Goal: Learn about a topic

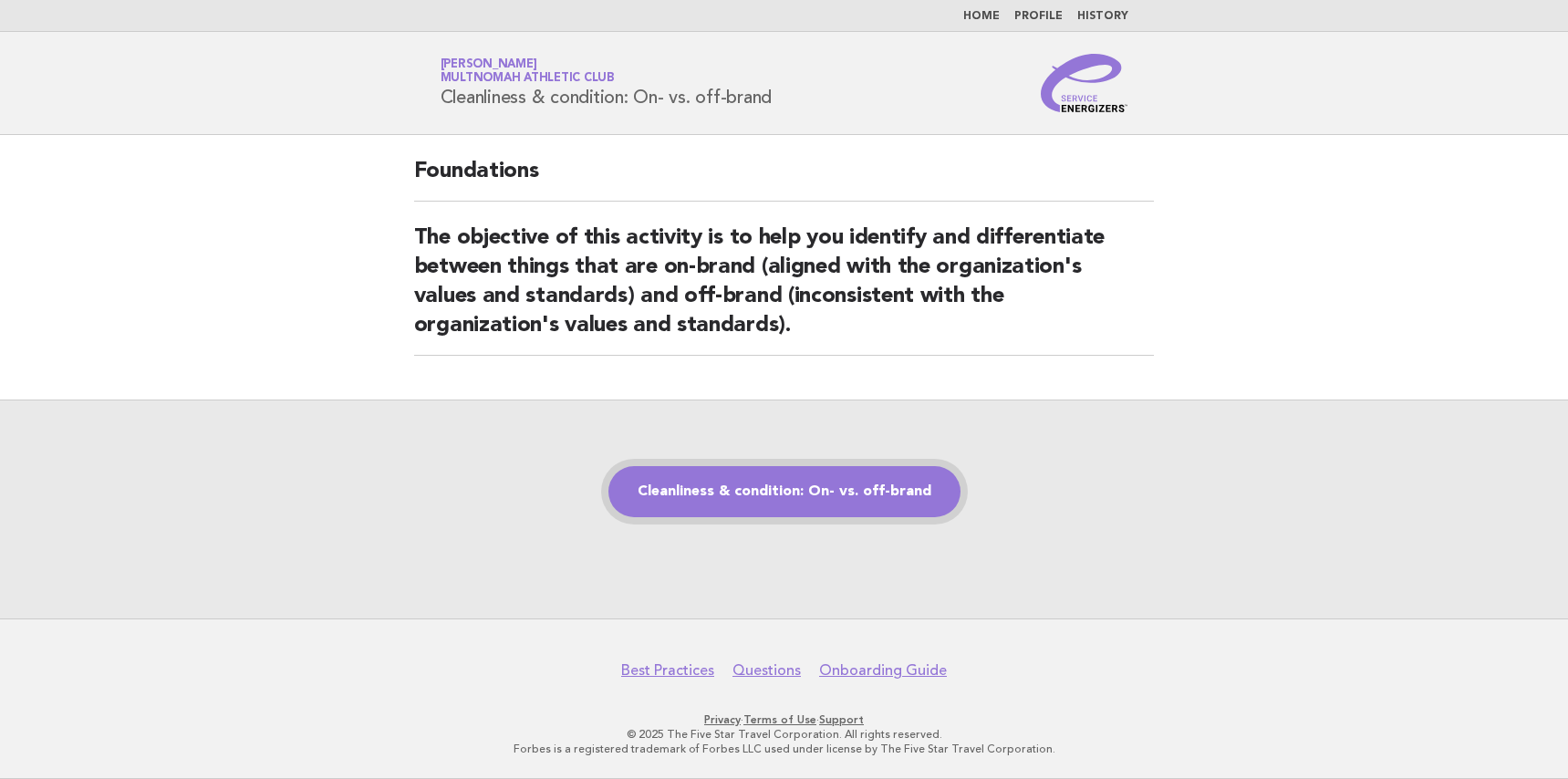
click at [815, 496] on link "Cleanliness & condition: On- vs. off-brand" at bounding box center [784, 491] width 353 height 51
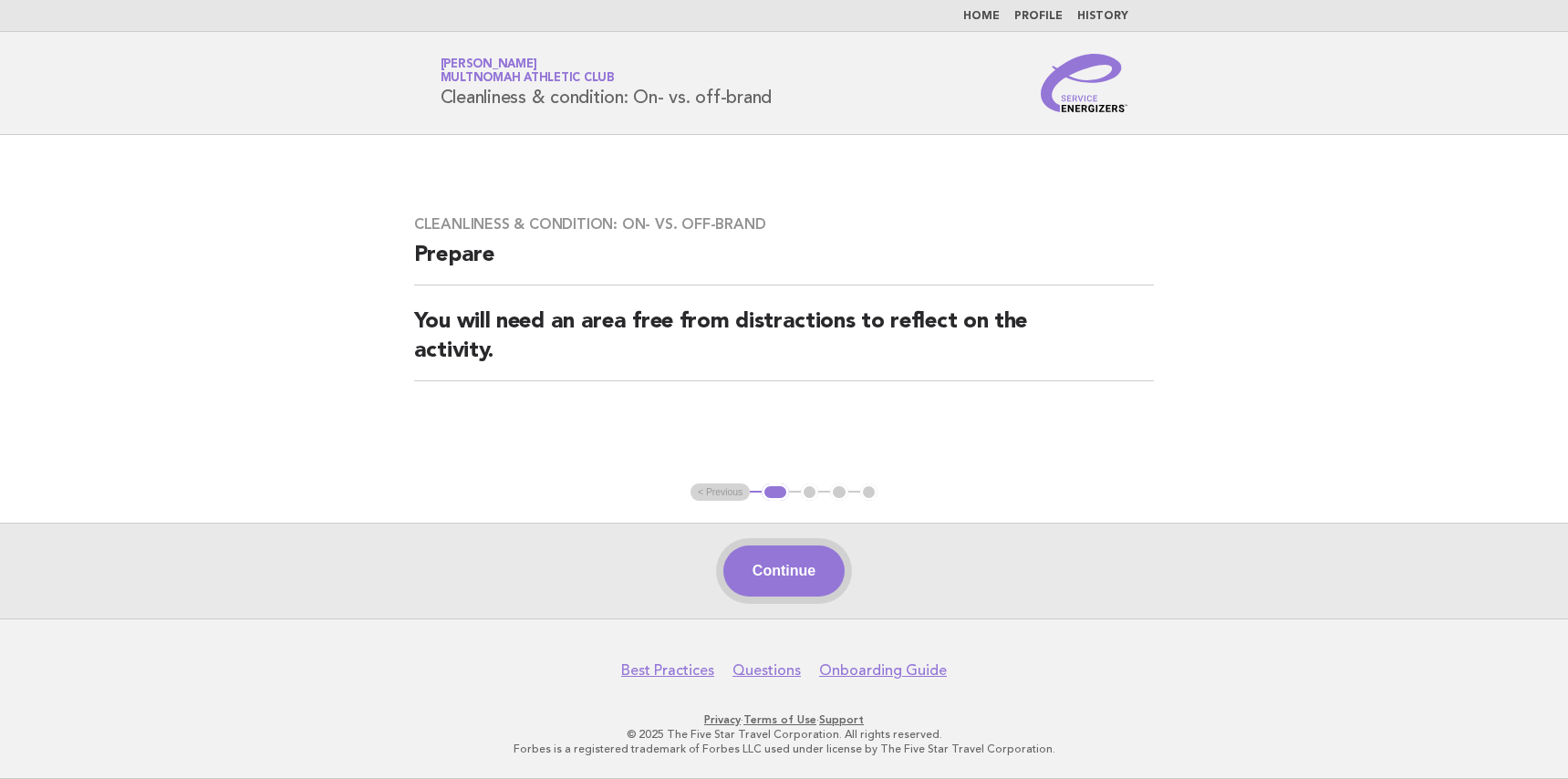
click at [824, 564] on button "Continue" at bounding box center [784, 570] width 121 height 51
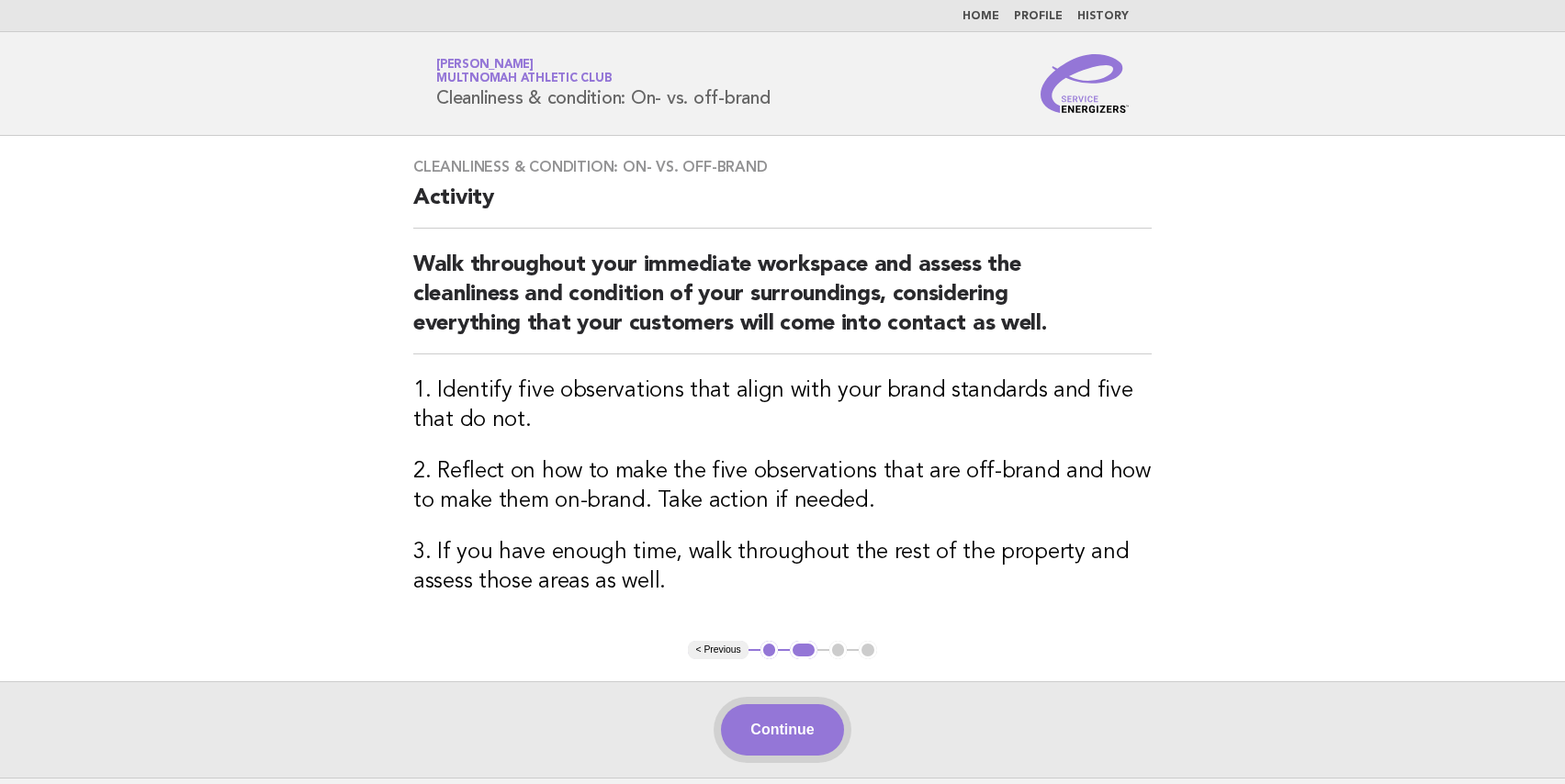
click at [767, 736] on button "Continue" at bounding box center [782, 729] width 122 height 51
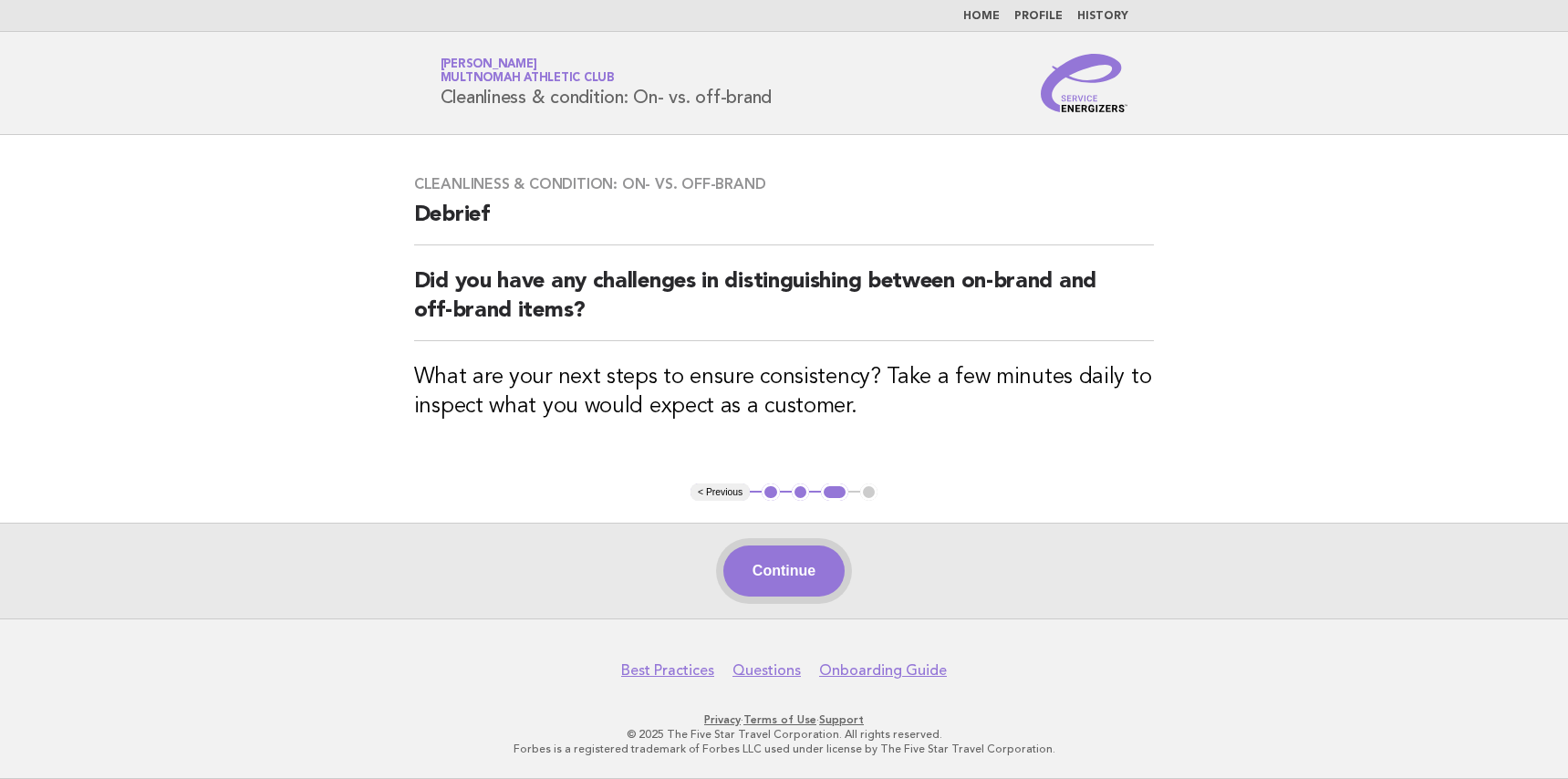
click at [760, 575] on button "Continue" at bounding box center [784, 570] width 121 height 51
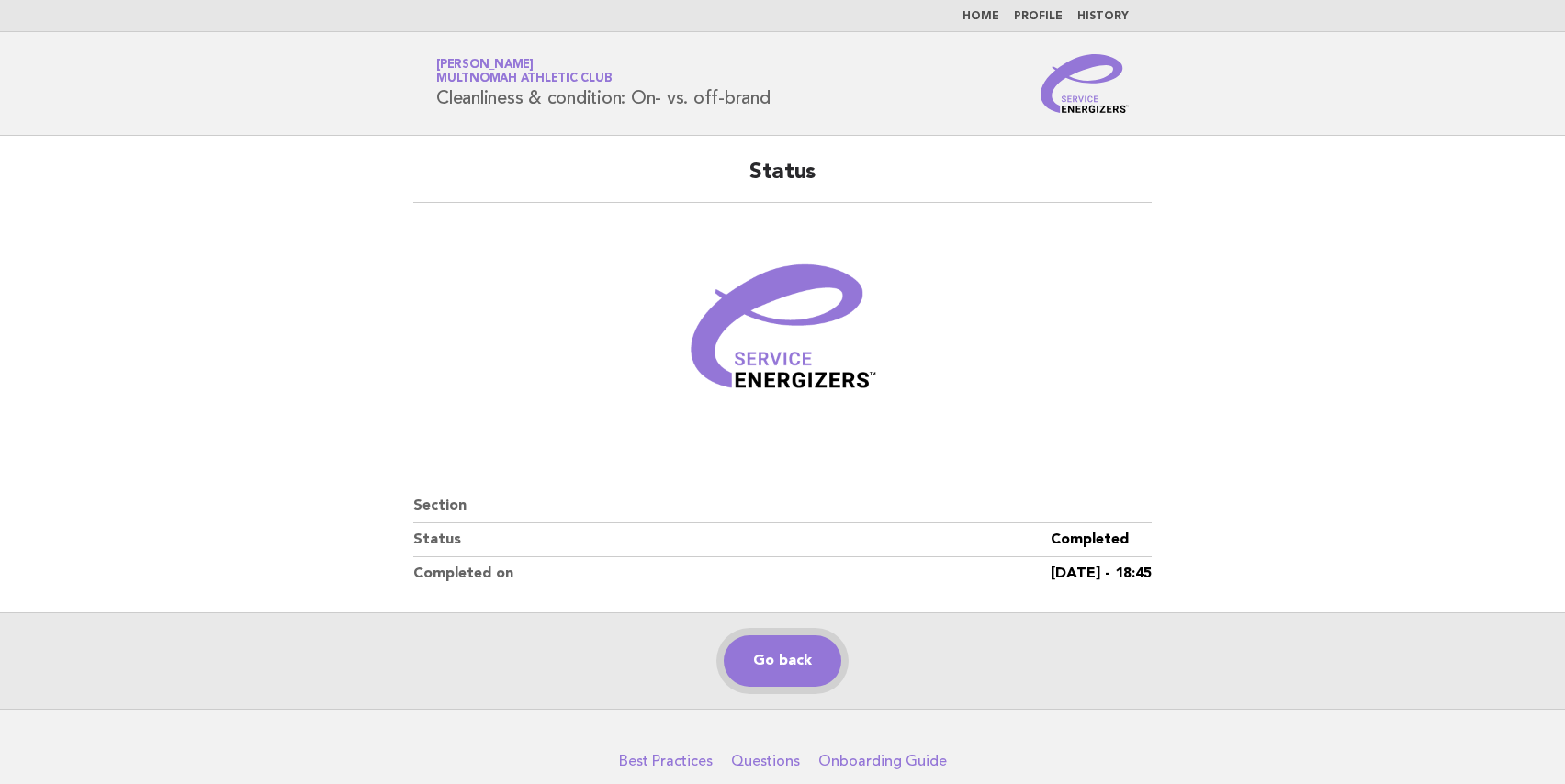
click at [801, 663] on link "Go back" at bounding box center [782, 660] width 118 height 51
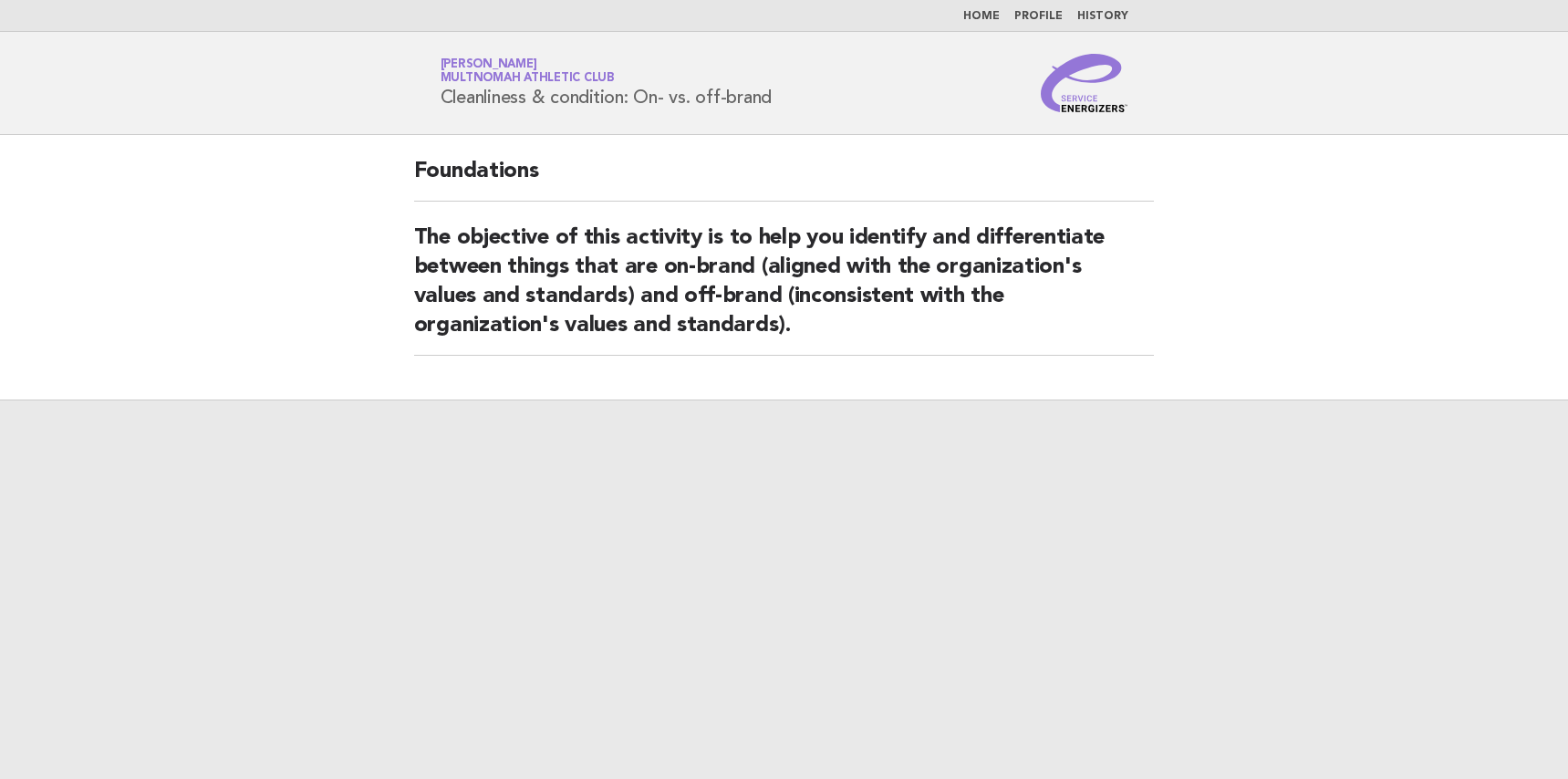
click at [39, 249] on main "Foundations The objective of this activity is to help you identify and differen…" at bounding box center [784, 457] width 1568 height 644
click at [809, 541] on div at bounding box center [784, 589] width 1568 height 379
